Goal: Find specific page/section: Find specific page/section

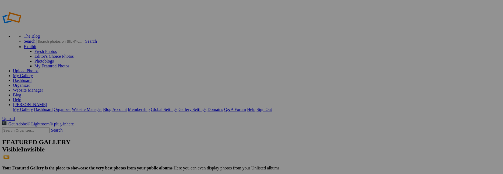
click at [26, 128] on input "text" at bounding box center [26, 131] width 48 height 6
type input "[PERSON_NAME]"
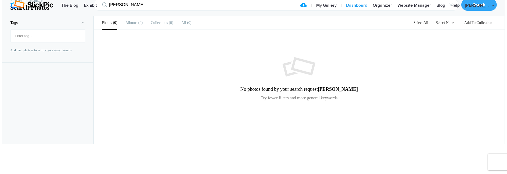
click at [370, 10] on link "Dashboard" at bounding box center [357, 5] width 27 height 11
